Goal: Navigation & Orientation: Find specific page/section

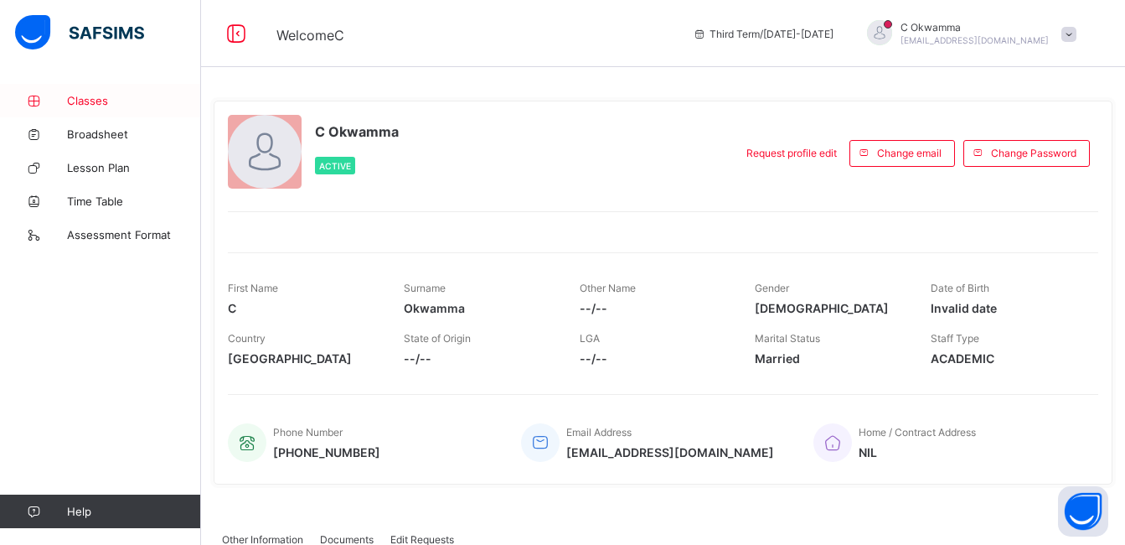
click at [101, 99] on span "Classes" at bounding box center [134, 100] width 134 height 13
